Goal: Transaction & Acquisition: Purchase product/service

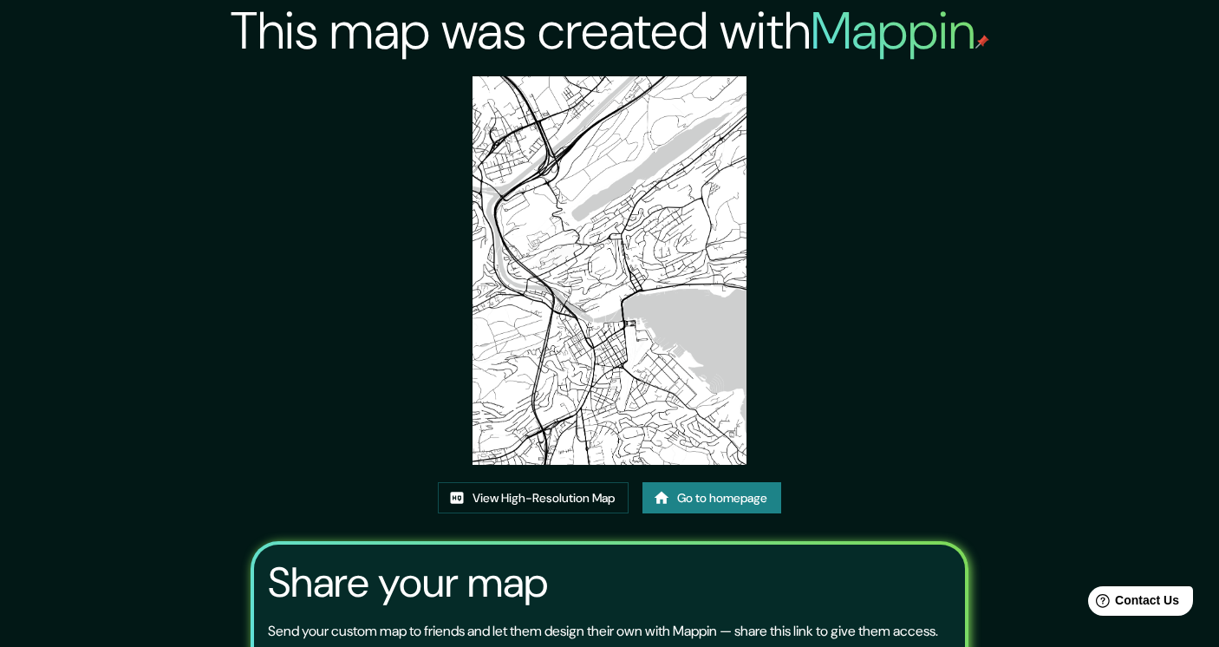
click at [703, 485] on link "Go to homepage" at bounding box center [711, 498] width 139 height 32
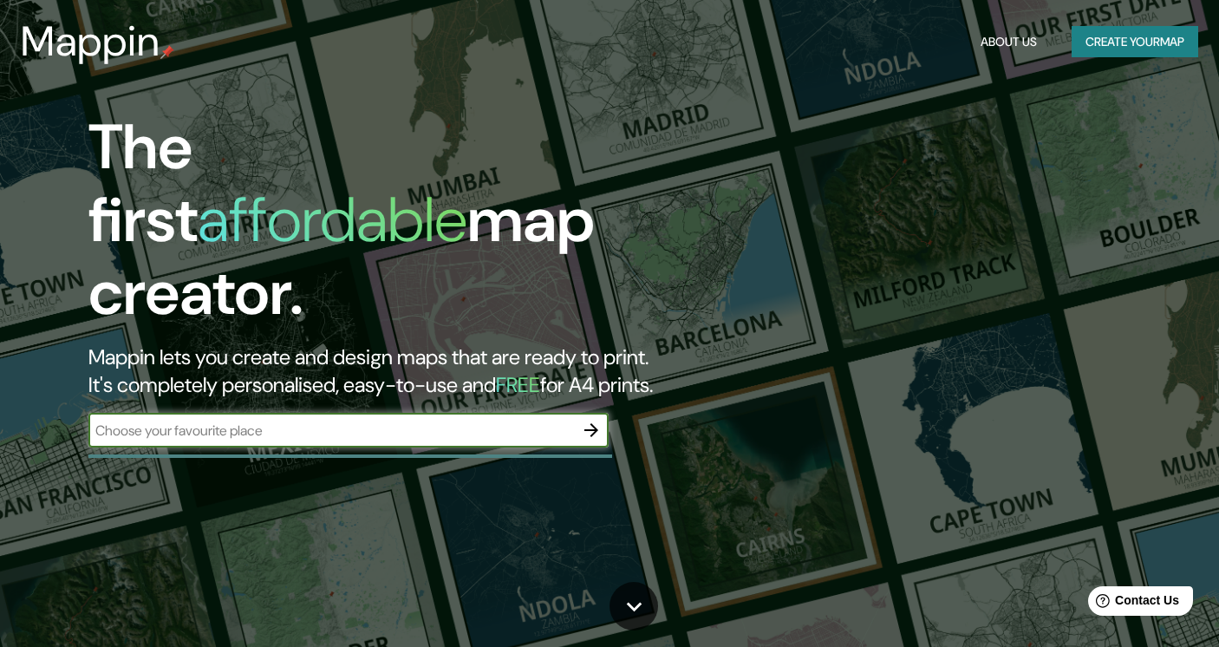
click at [441, 420] on input "text" at bounding box center [330, 430] width 485 height 20
type input "k"
click at [589, 420] on icon "button" at bounding box center [591, 430] width 21 height 21
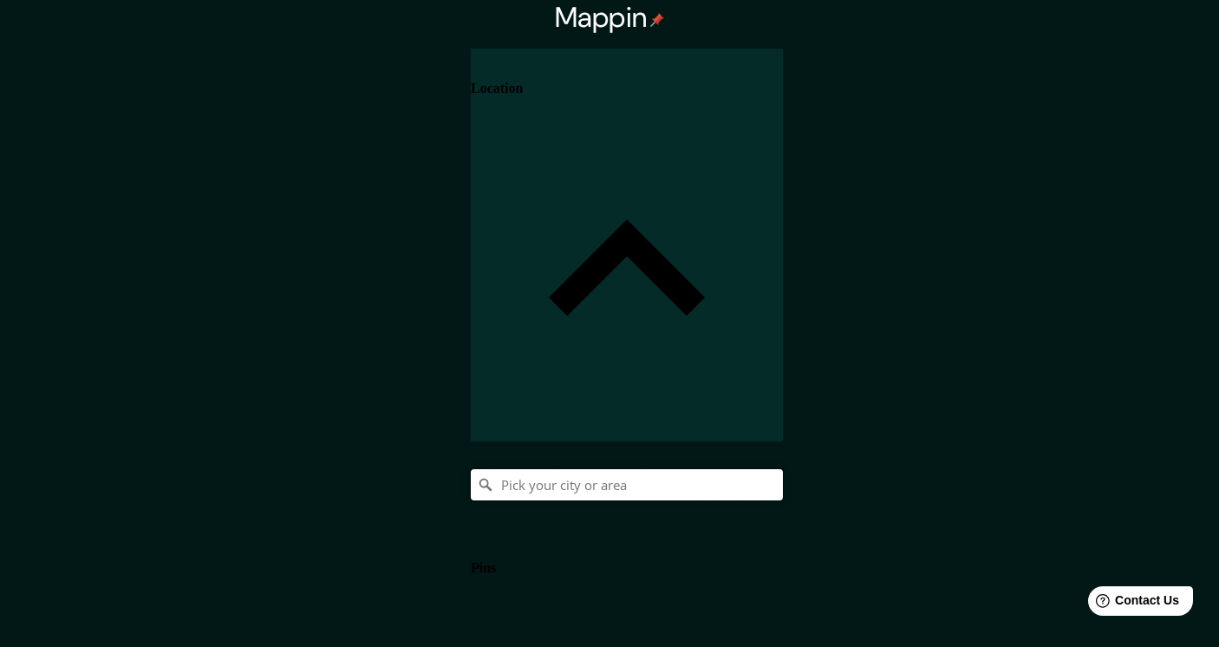
click at [783, 469] on input "Pick your city or area" at bounding box center [627, 484] width 312 height 31
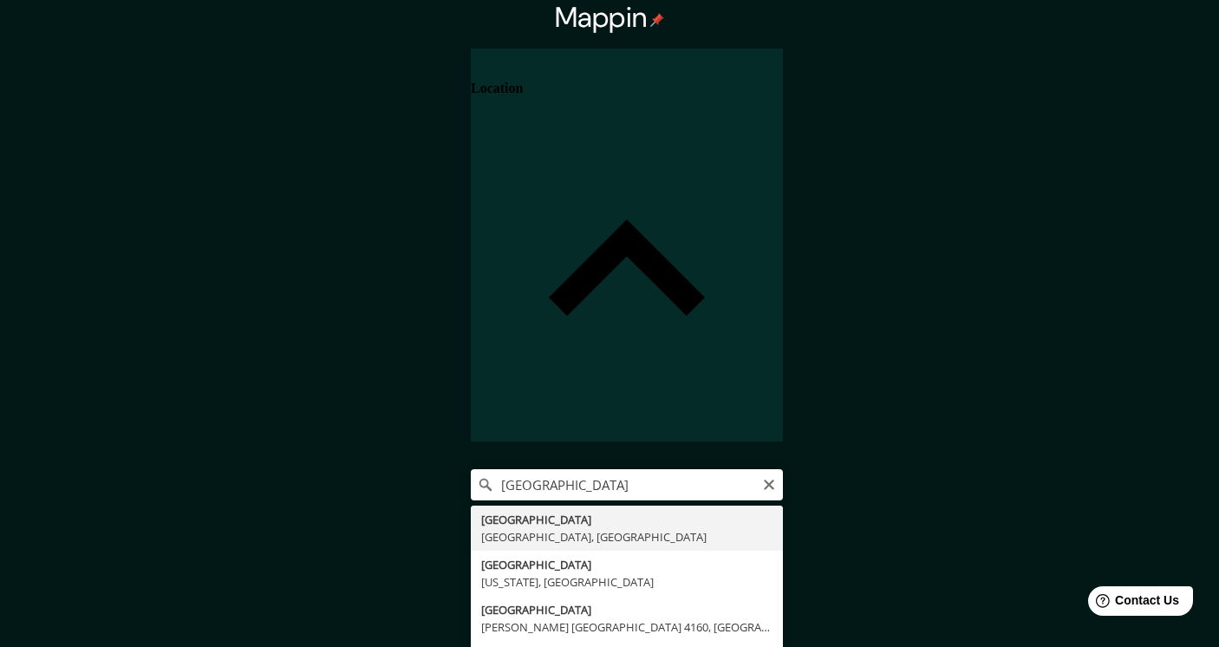
type input "[GEOGRAPHIC_DATA], [GEOGRAPHIC_DATA], [GEOGRAPHIC_DATA]"
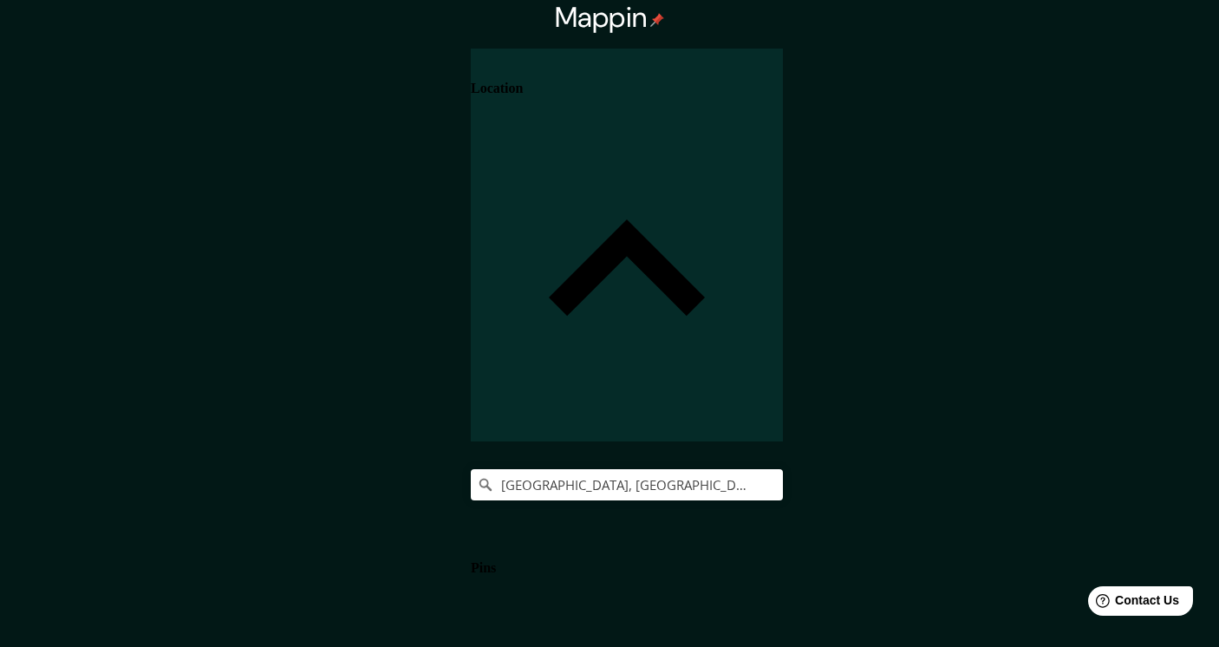
click at [930, 576] on body "Mappin Location [GEOGRAPHIC_DATA], [GEOGRAPHIC_DATA], [GEOGRAPHIC_DATA] Pins St…" at bounding box center [609, 323] width 1219 height 647
type input "a4"
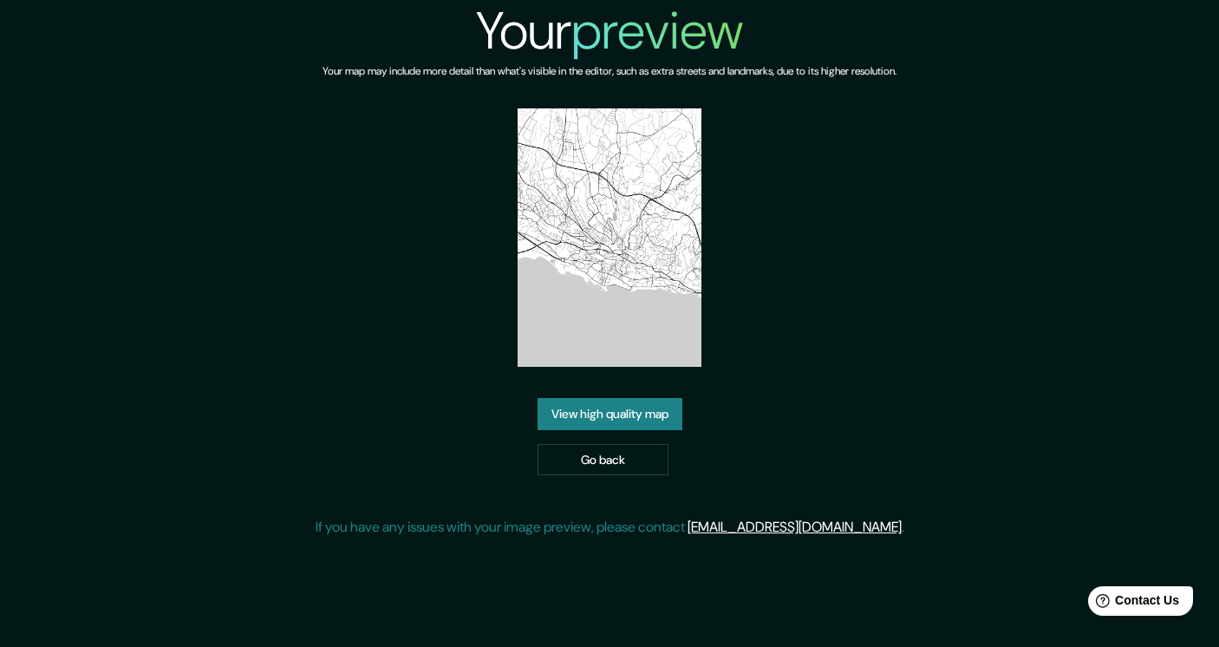
click at [622, 408] on link "View high quality map" at bounding box center [609, 414] width 145 height 32
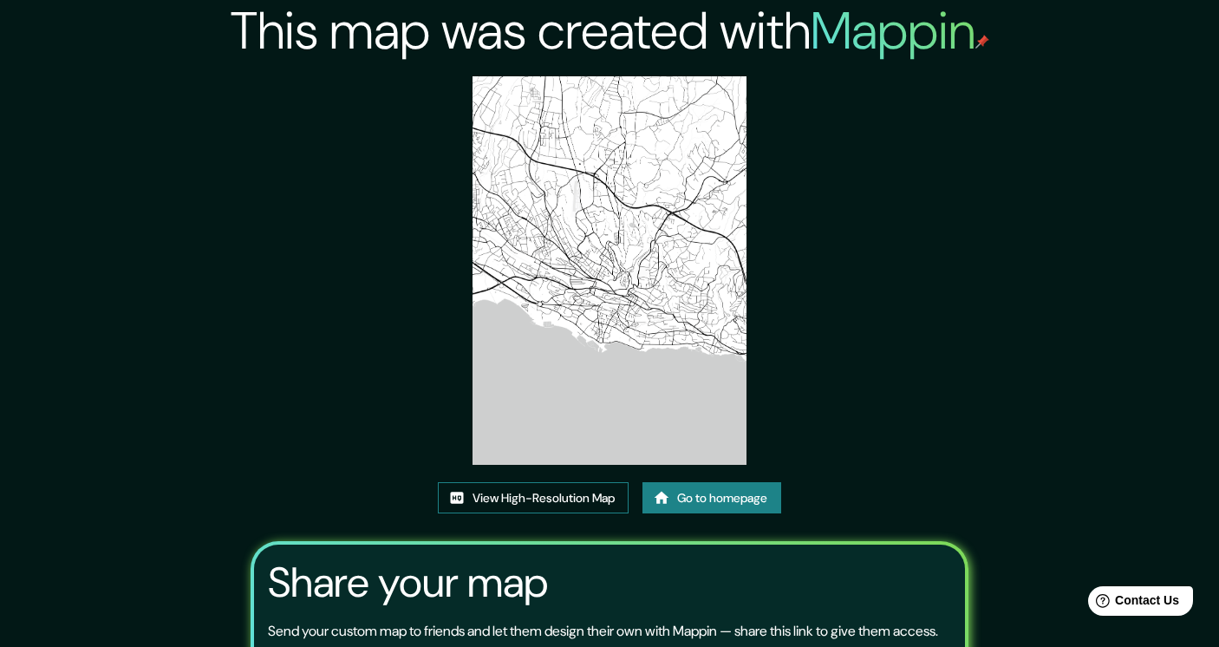
click at [558, 499] on link "View High-Resolution Map" at bounding box center [533, 498] width 191 height 32
